Goal: Download file/media

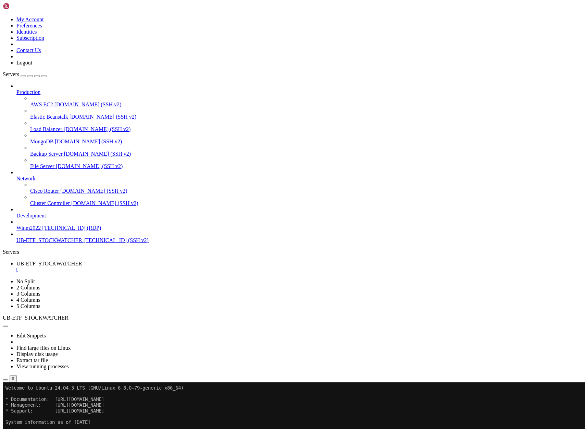
click at [5, 380] on icon "button" at bounding box center [5, 380] width 0 height 0
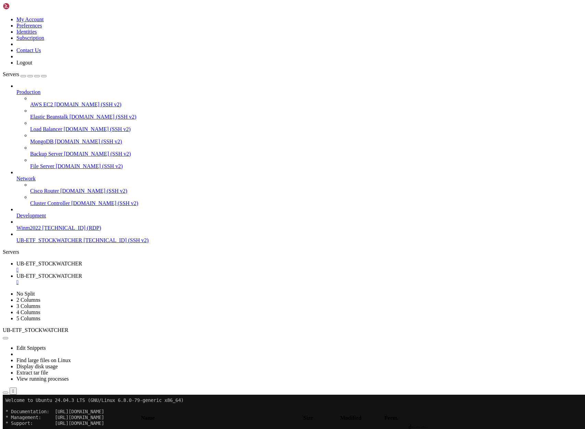
type input "/home/ubuntu/asx-app1"
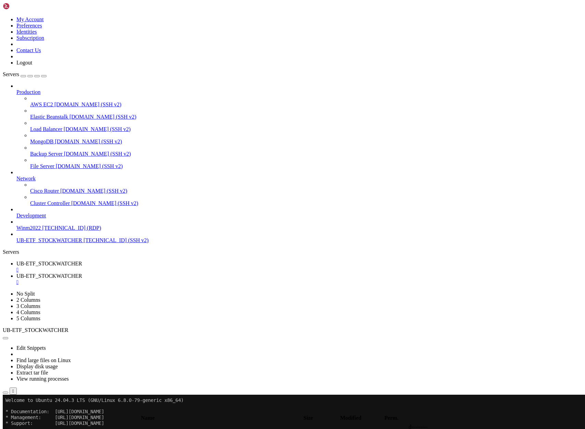
click at [82, 260] on span "UB-ETF_STOCKWATCHER" at bounding box center [49, 263] width 66 height 6
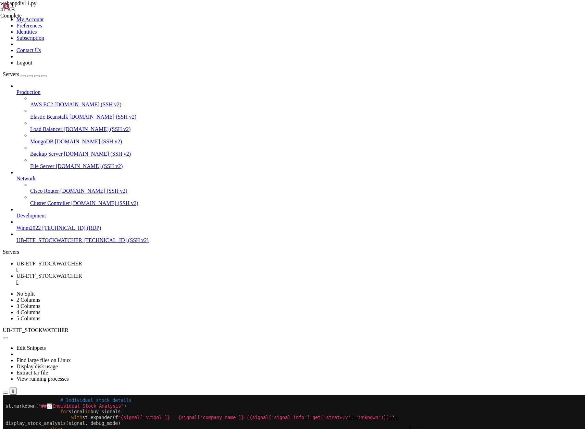
scroll to position [6, 0]
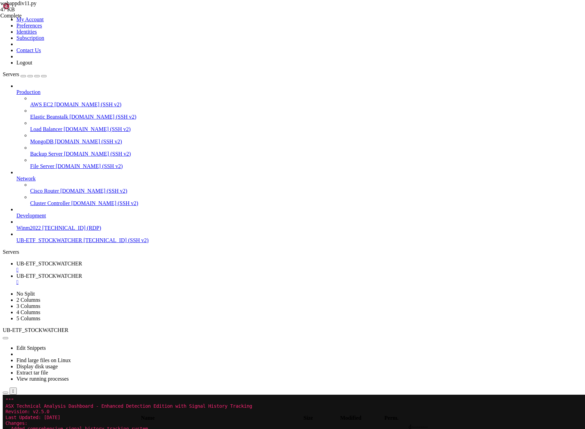
drag, startPoint x: 52, startPoint y: 531, endPoint x: 5, endPoint y: 470, distance: 77.3
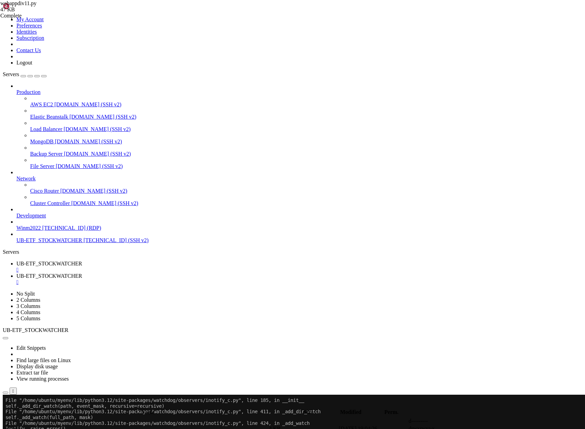
scroll to position [764, 0]
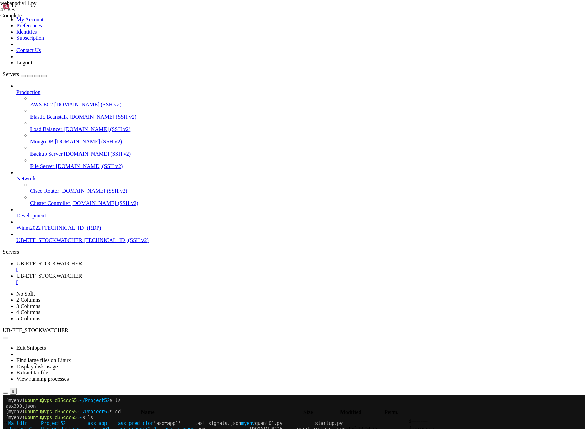
scroll to position [1185, 0]
click at [82, 273] on span "UB-ETF_STOCKWATCHER" at bounding box center [49, 276] width 66 height 6
click at [82, 260] on span "UB-ETF_STOCKWATCHER" at bounding box center [49, 263] width 66 height 6
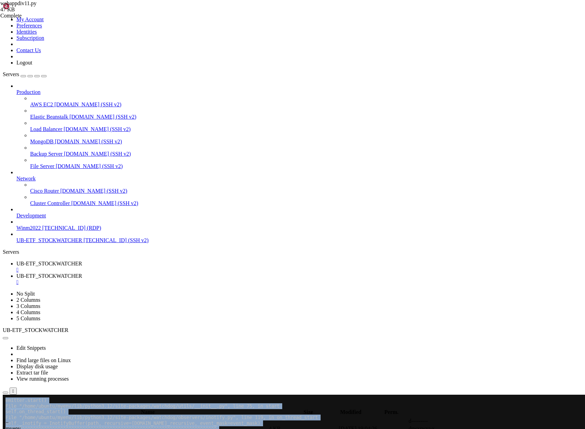
scroll to position [1943, 0]
click at [84, 243] on span "[TECHNICAL_ID] (SSH v2)" at bounding box center [116, 240] width 65 height 6
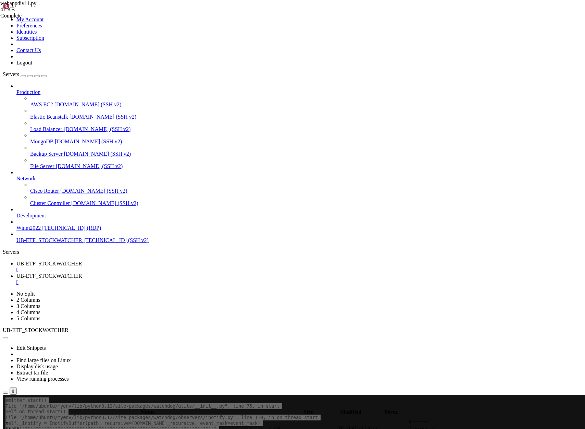
click at [84, 243] on span "[TECHNICAL_ID] (SSH v2)" at bounding box center [116, 240] width 65 height 6
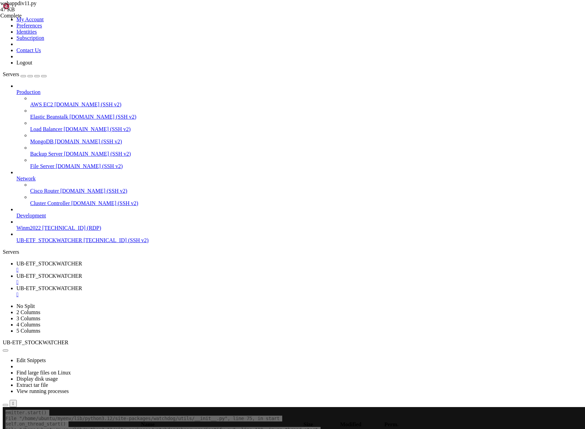
scroll to position [2216, 0]
drag, startPoint x: 371, startPoint y: 1101, endPoint x: 421, endPoint y: 1100, distance: 50.4
drag, startPoint x: 369, startPoint y: 1101, endPoint x: 424, endPoint y: 1100, distance: 54.8
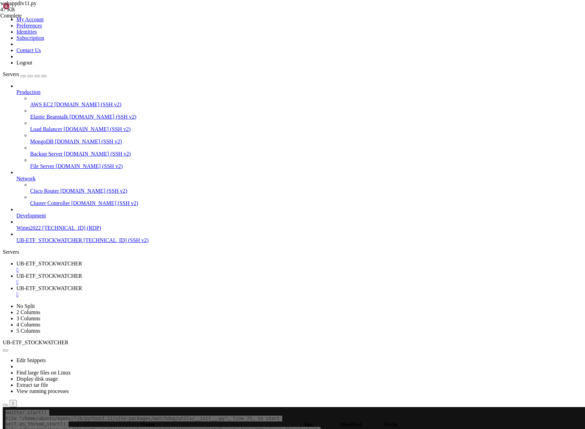
scroll to position [2763, 0]
